Goal: Navigation & Orientation: Find specific page/section

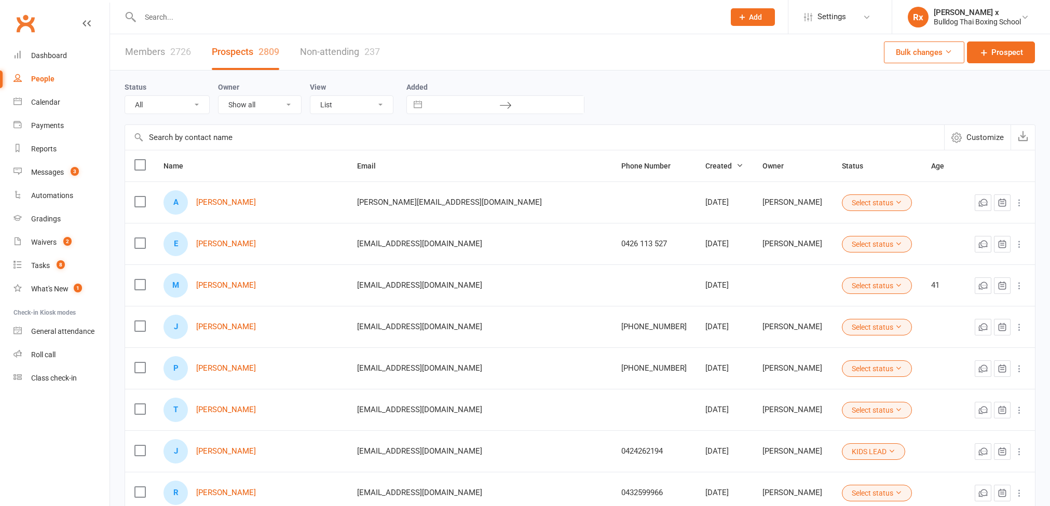
select select "100"
click at [73, 167] on span "3" at bounding box center [75, 171] width 8 height 9
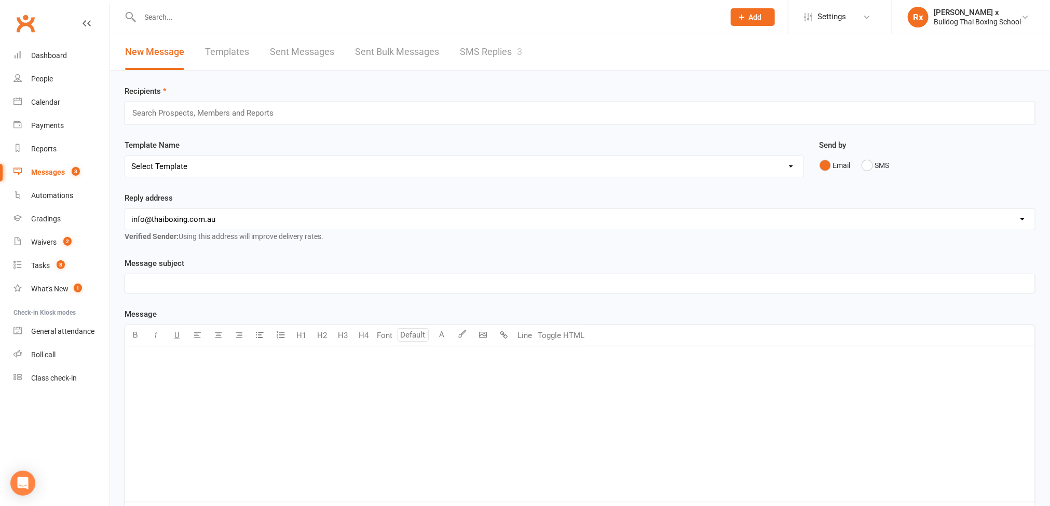
click at [489, 55] on link "SMS Replies 3" at bounding box center [491, 52] width 62 height 36
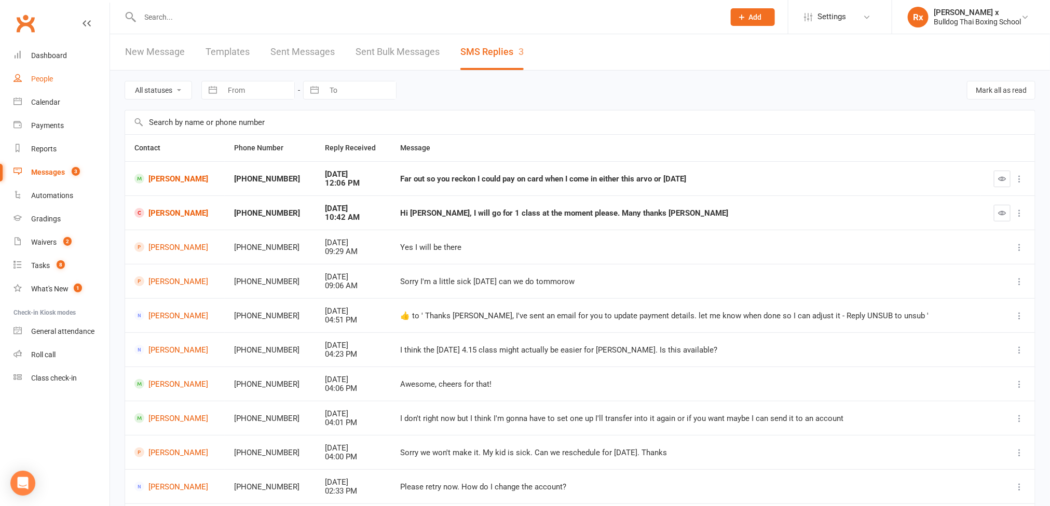
click at [61, 84] on link "People" at bounding box center [61, 78] width 96 height 23
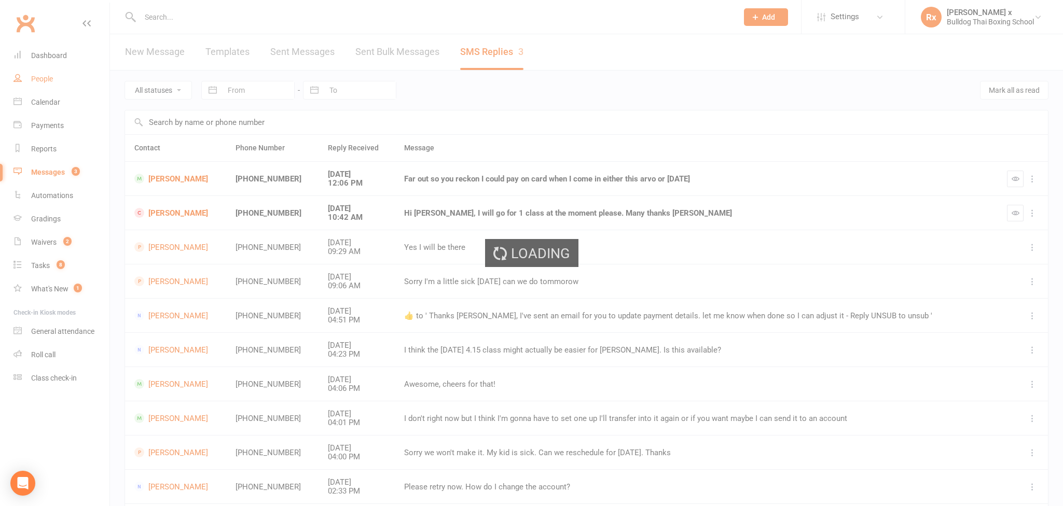
select select "100"
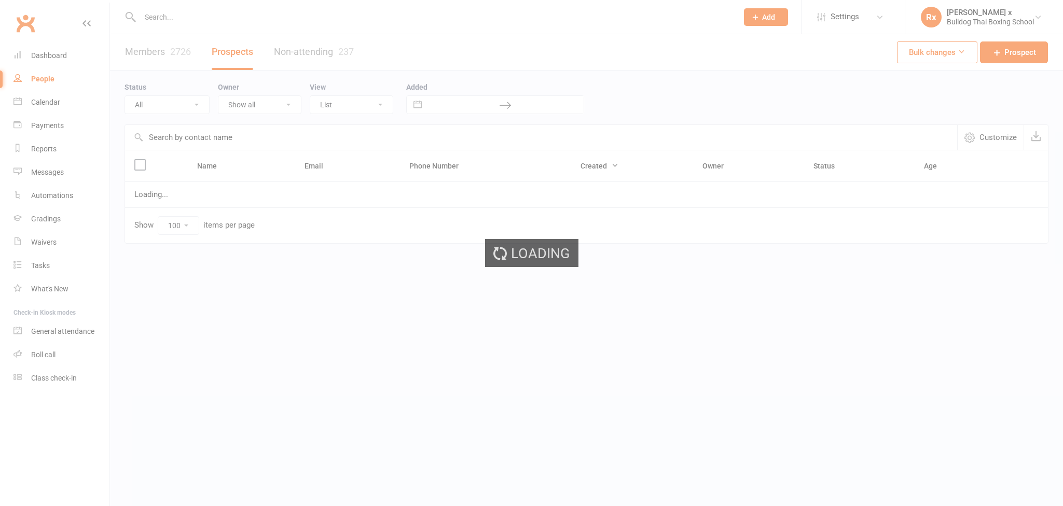
select select "100"
